Goal: Find specific fact: Find specific fact

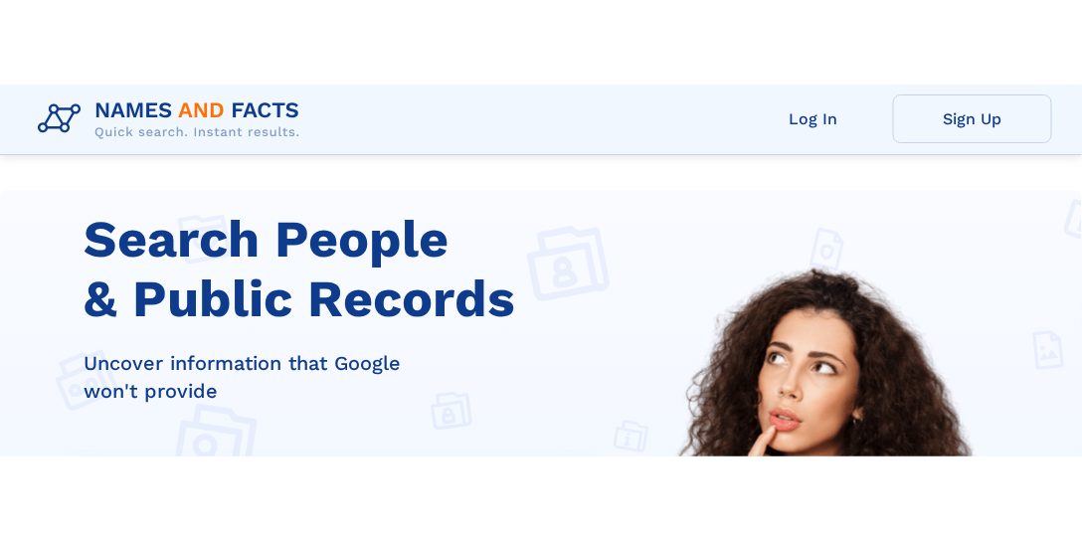
scroll to position [371, 0]
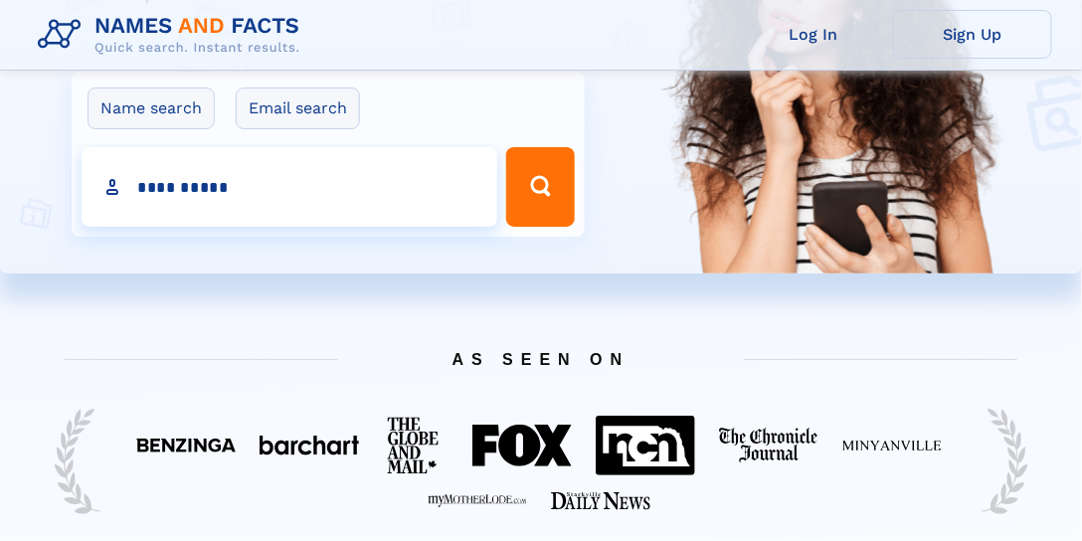
type input "**********"
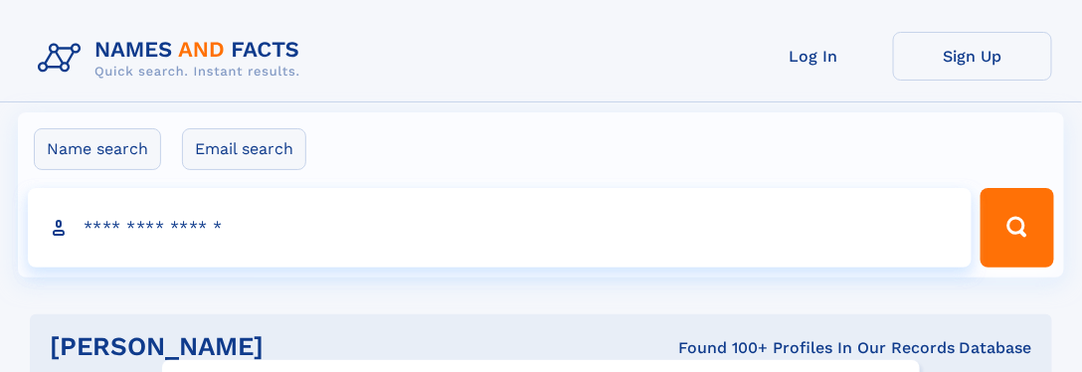
click input "**" at bounding box center [0, 0] width 0 height 0
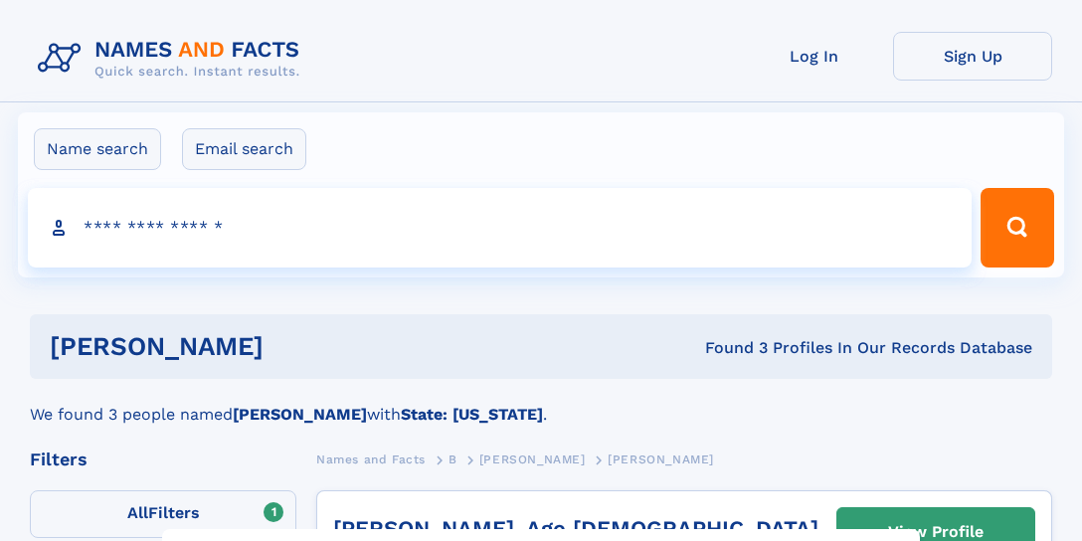
select select "**"
